Goal: Transaction & Acquisition: Purchase product/service

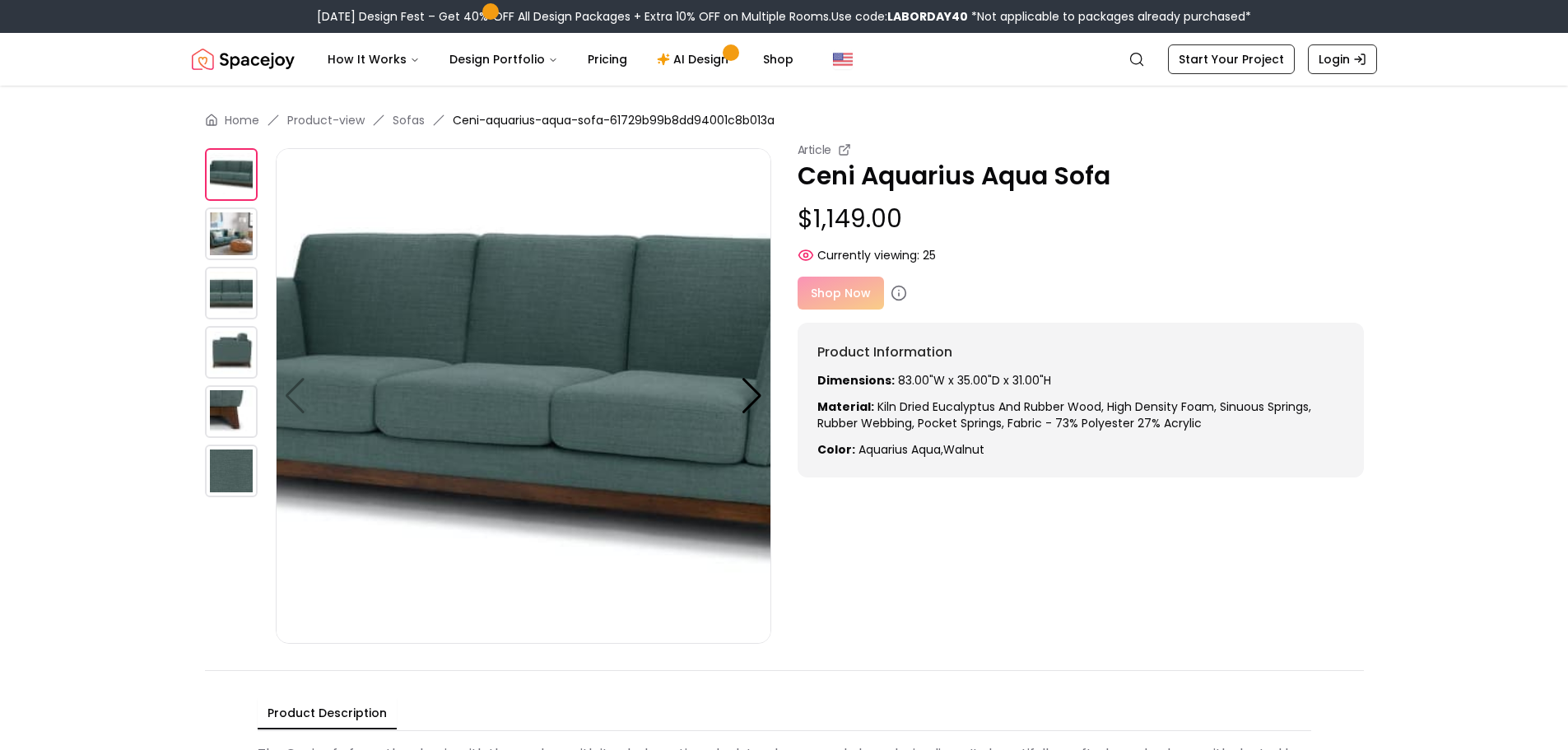
click at [222, 242] on img at bounding box center [231, 233] width 53 height 53
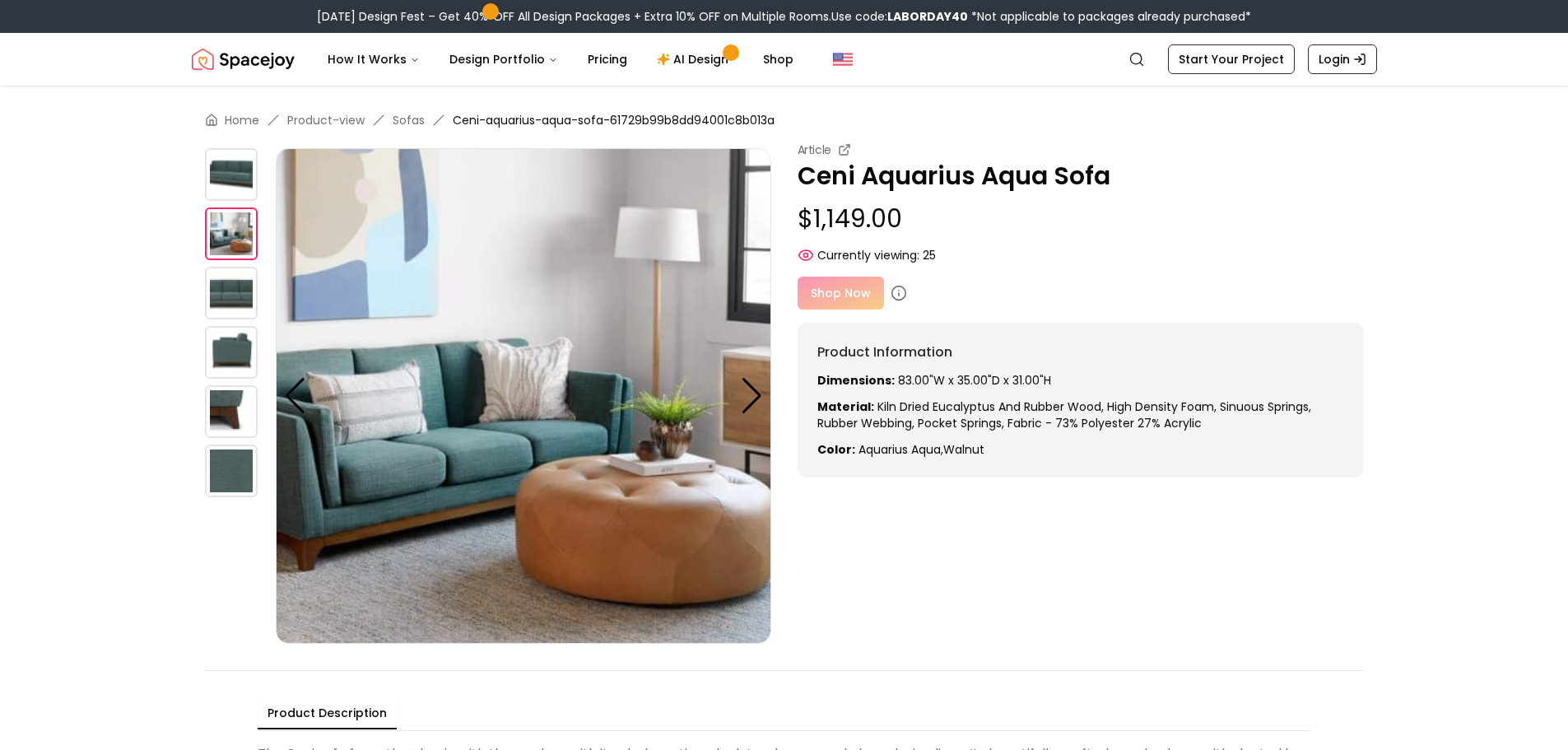
click at [231, 302] on img at bounding box center [231, 293] width 53 height 53
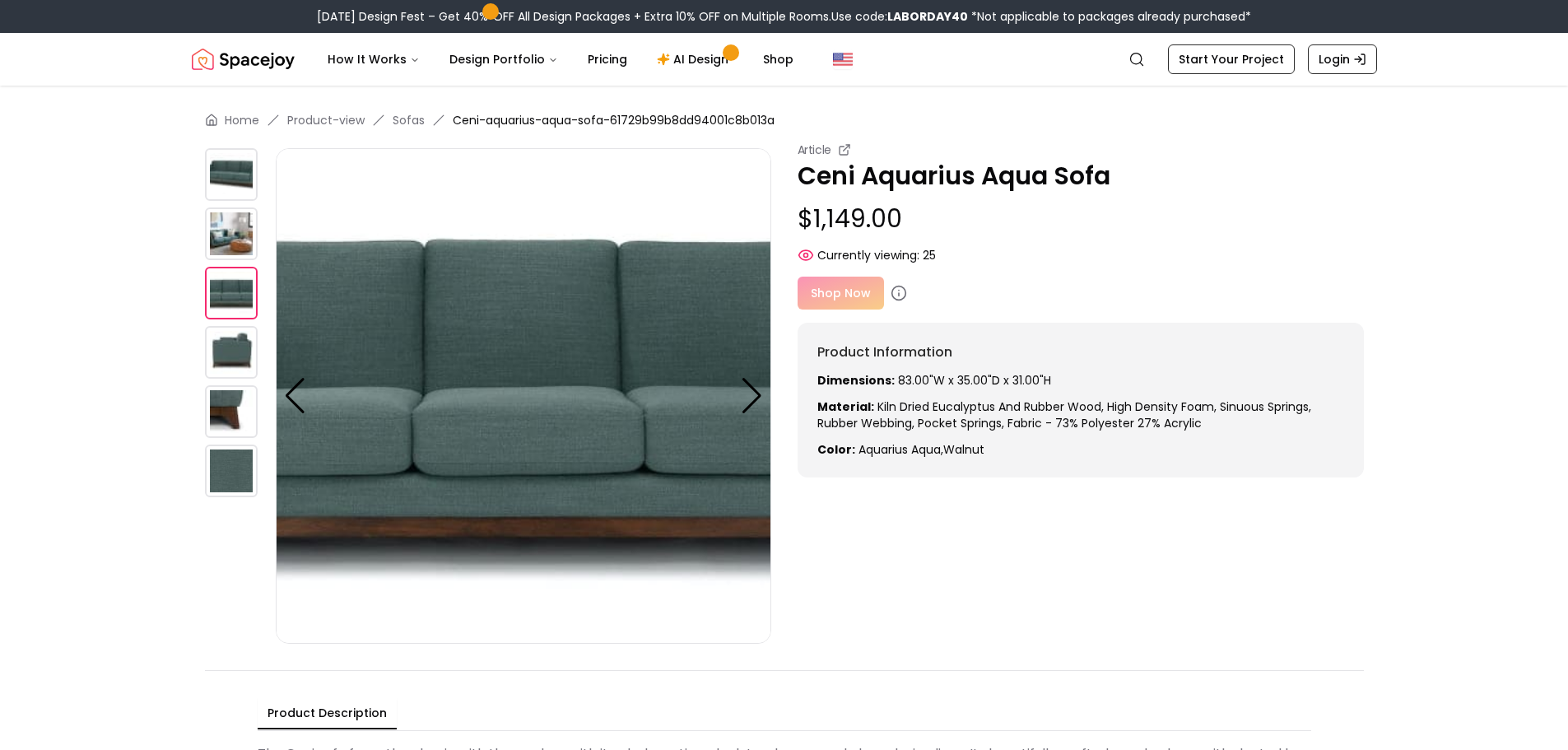
click at [239, 351] on img at bounding box center [231, 351] width 53 height 53
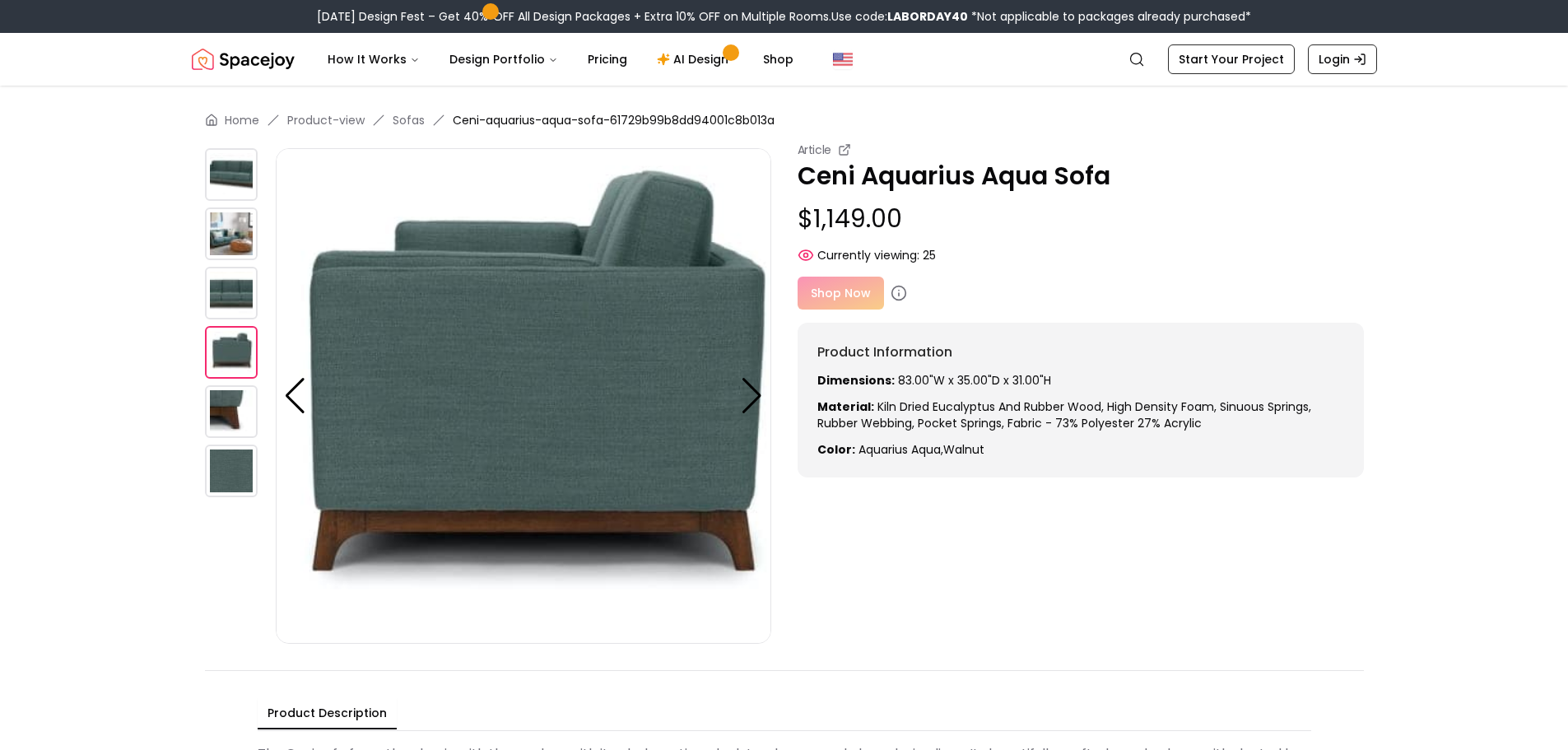
click at [227, 411] on img at bounding box center [231, 411] width 53 height 53
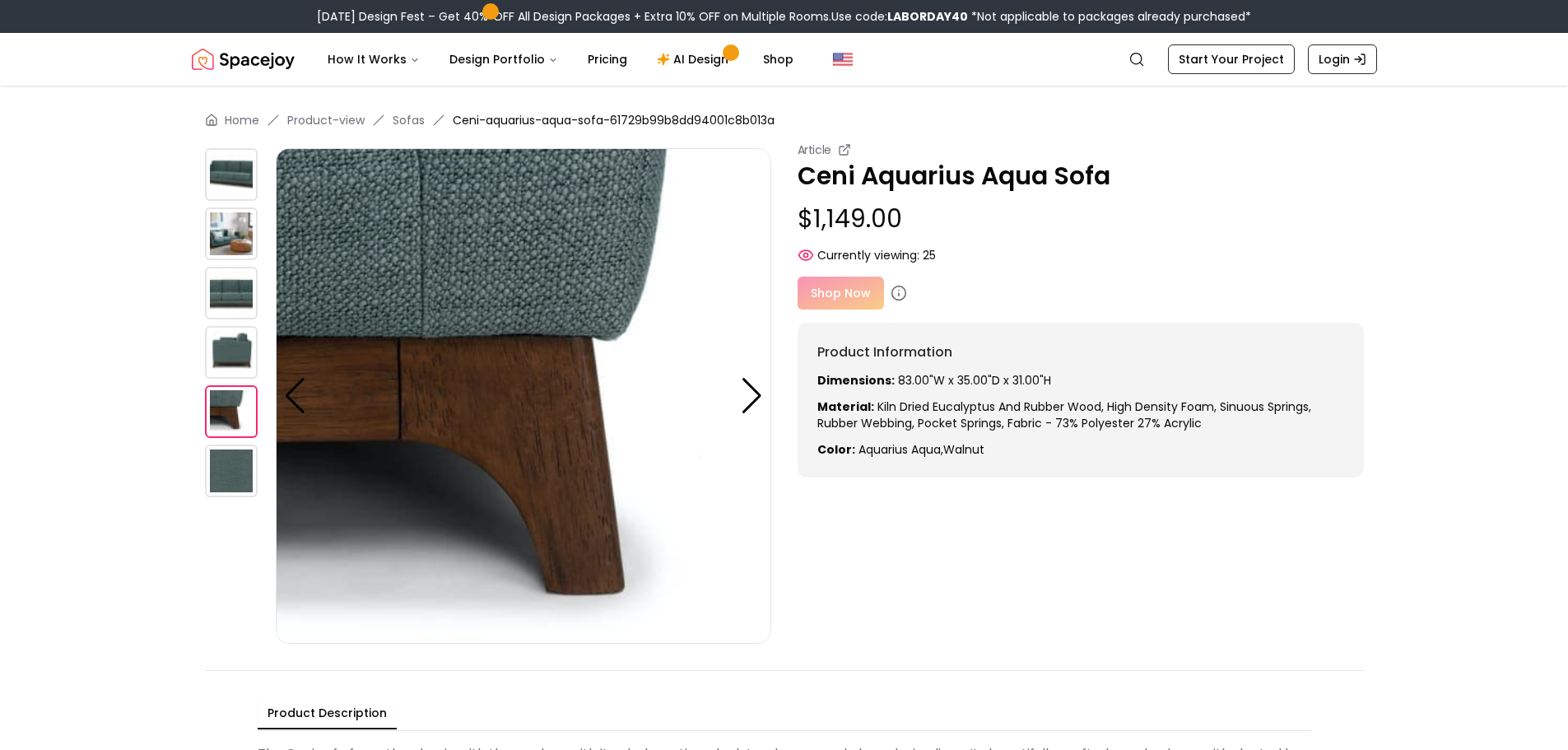
click at [227, 482] on img at bounding box center [231, 471] width 53 height 53
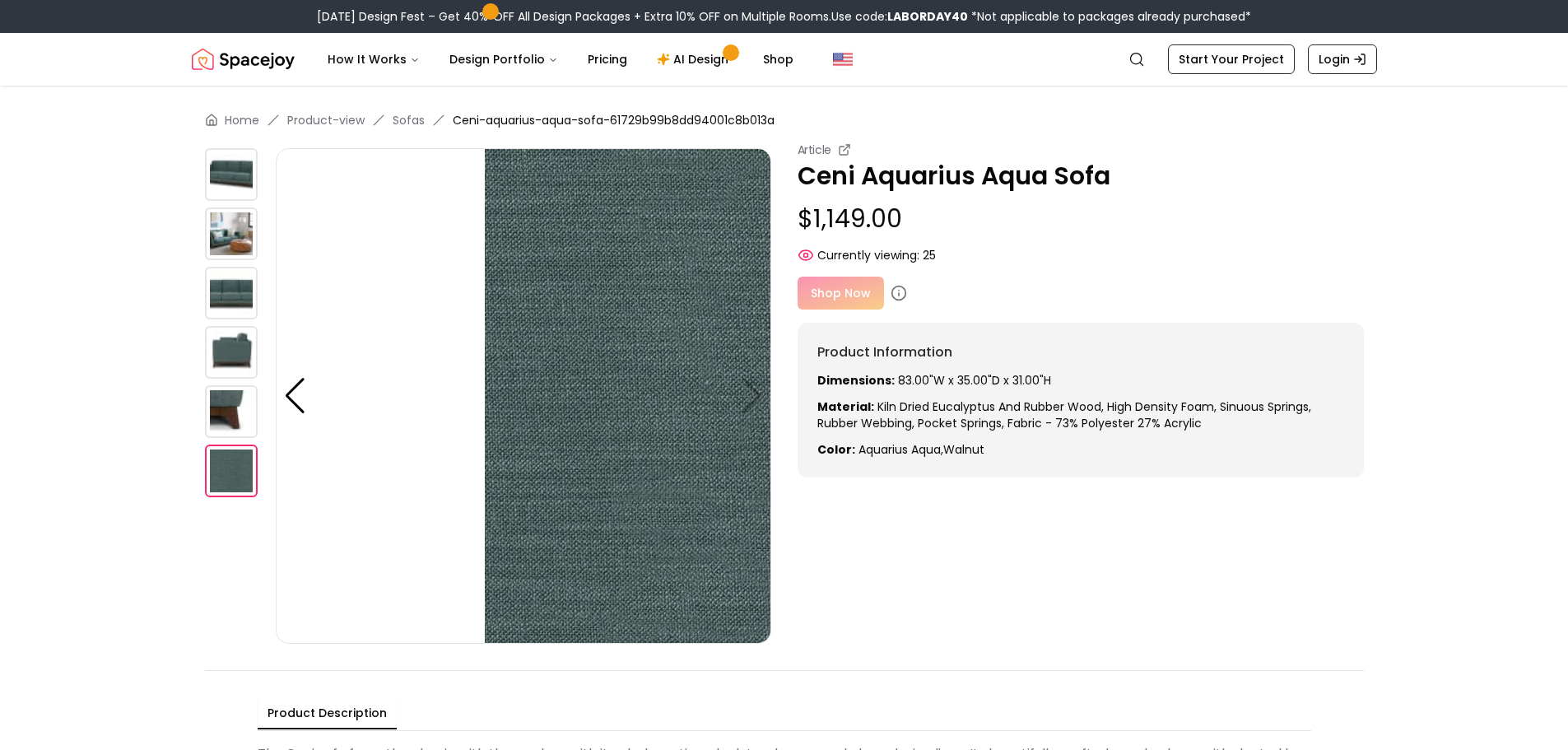
click at [227, 169] on img at bounding box center [231, 174] width 53 height 53
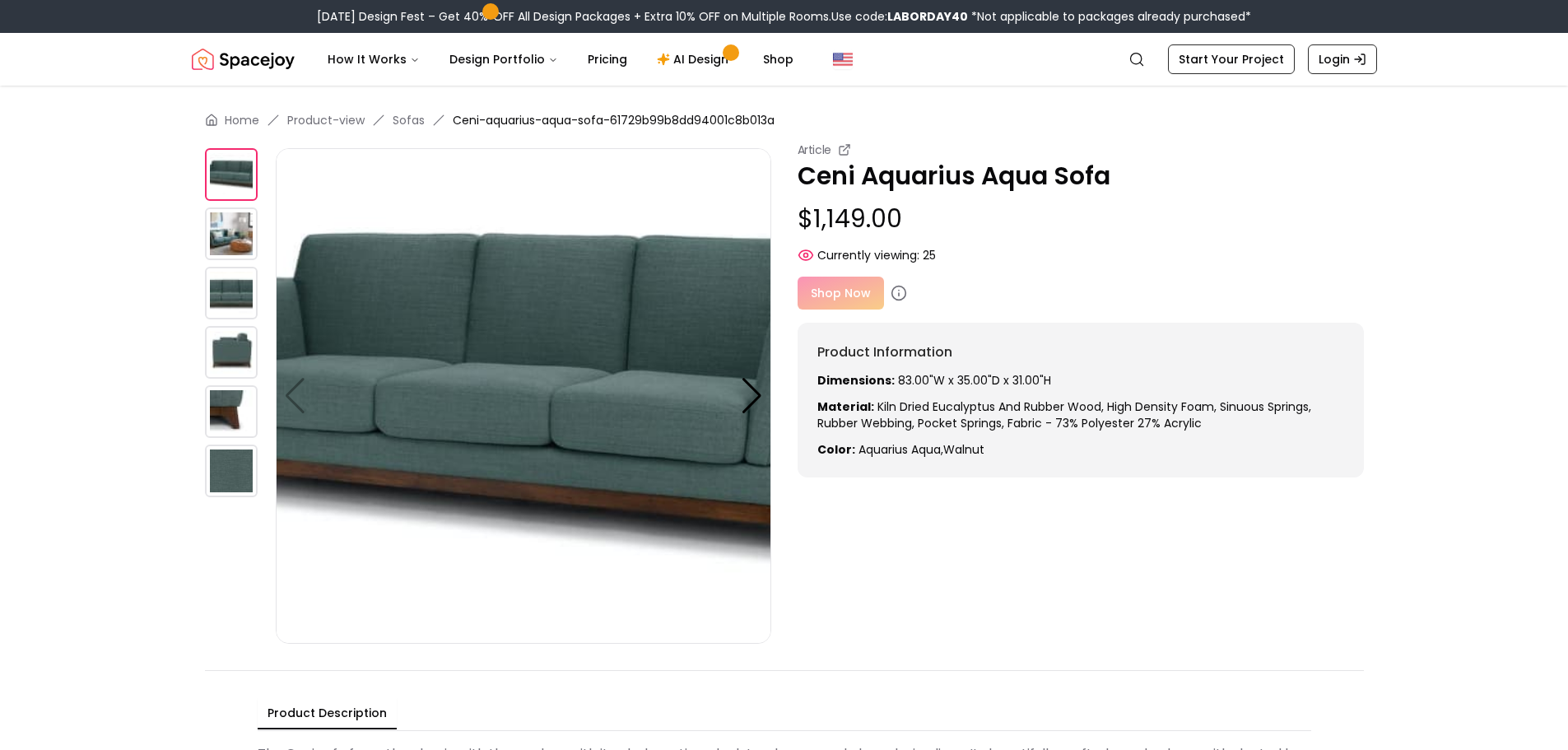
click at [531, 478] on img at bounding box center [524, 396] width 496 height 496
